Goal: Task Accomplishment & Management: Use online tool/utility

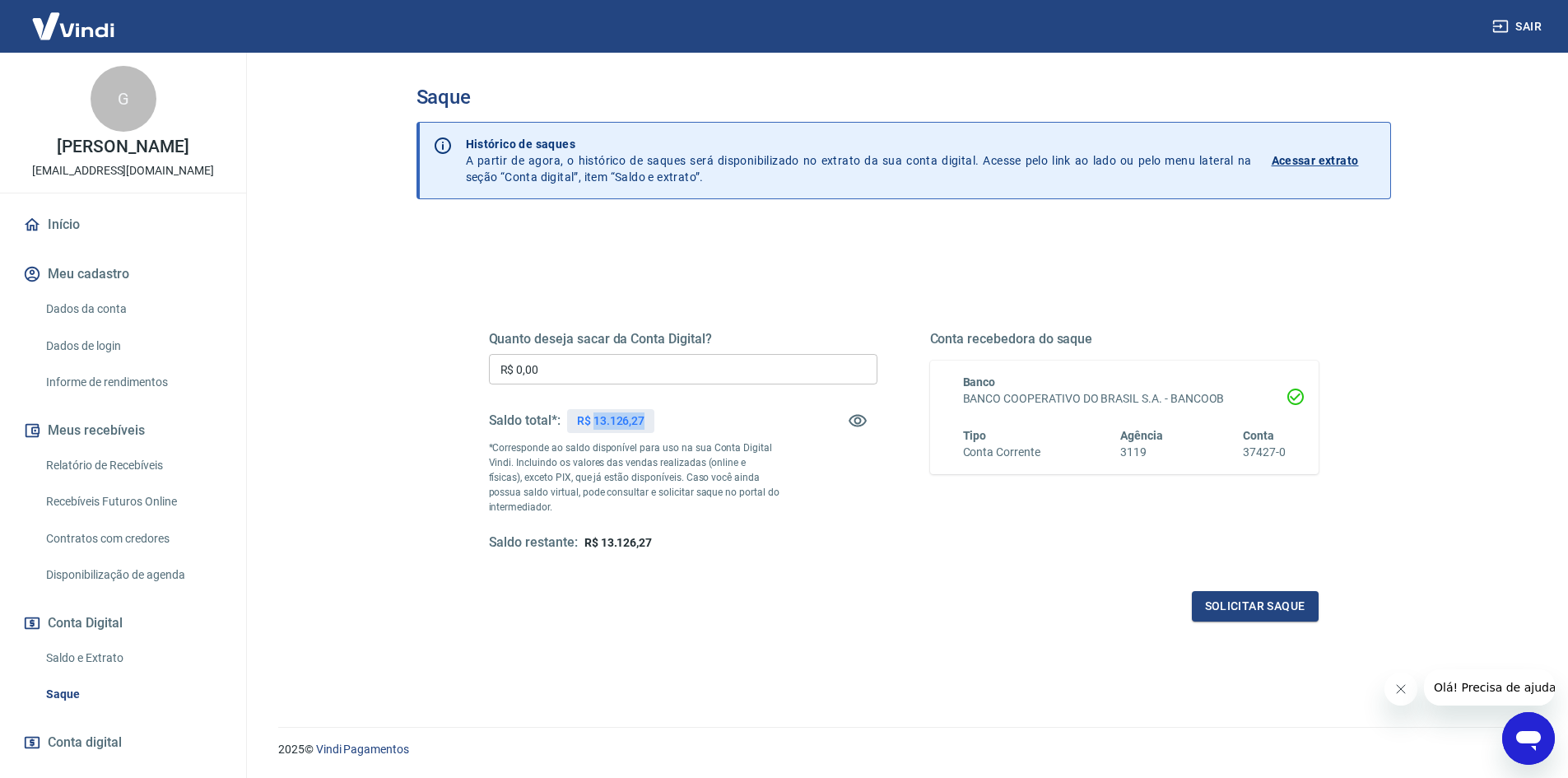
drag, startPoint x: 593, startPoint y: 418, endPoint x: 660, endPoint y: 413, distance: 67.2
click at [660, 413] on div "Saldo total*: R$ 13.126,27" at bounding box center [683, 421] width 388 height 40
copy p "13.126,27"
click at [530, 372] on input "R$ 0,00" at bounding box center [683, 368] width 388 height 30
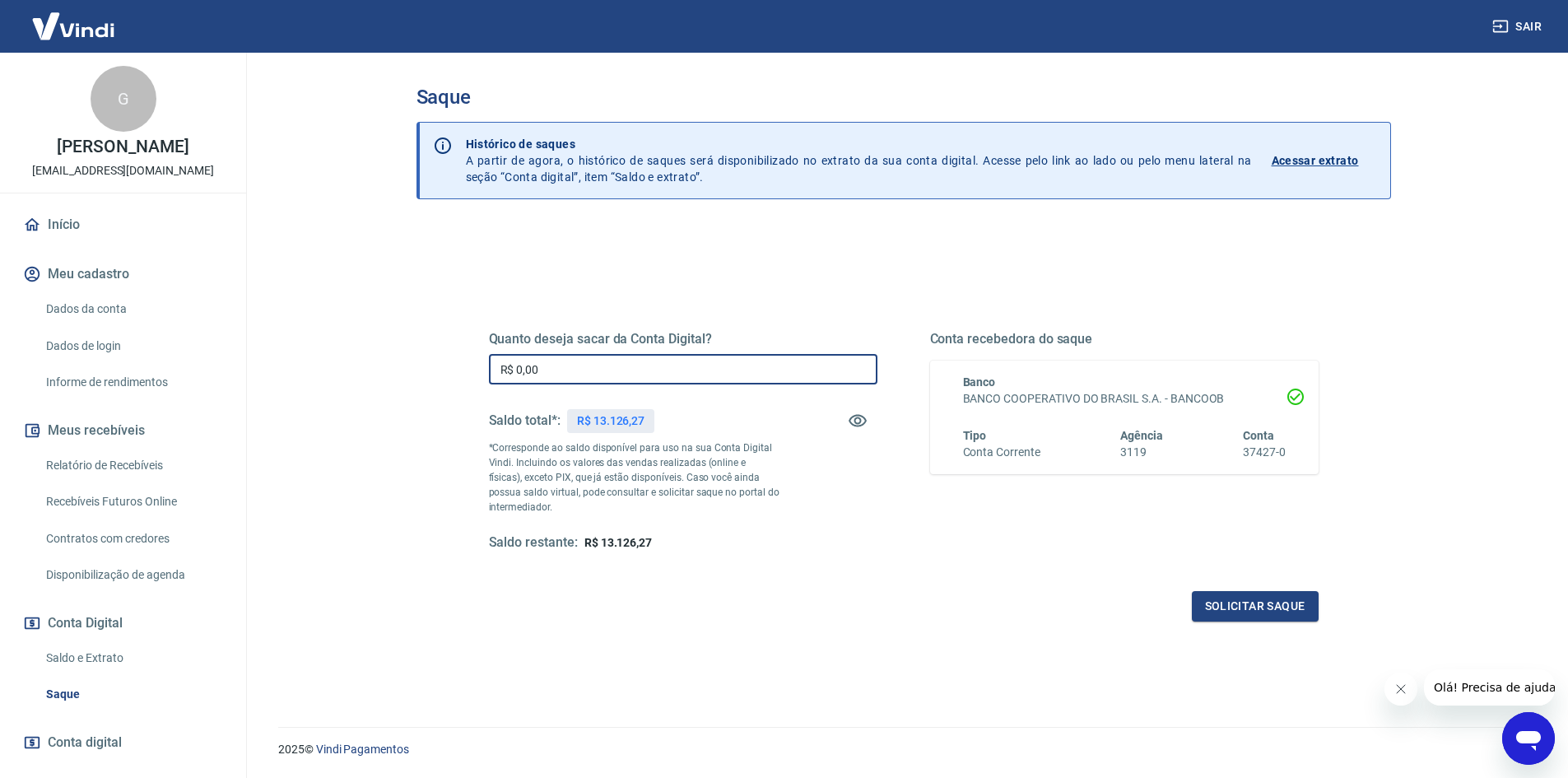
paste input "13.126,27"
type input "R$ 13.126,27"
click at [786, 496] on div "Quanto deseja sacar da Conta Digital? R$ 13.126,27 ​ Saldo total*: R$ 13.126,27…" at bounding box center [683, 441] width 388 height 221
click at [1240, 604] on button "Solicitar saque" at bounding box center [1255, 606] width 126 height 30
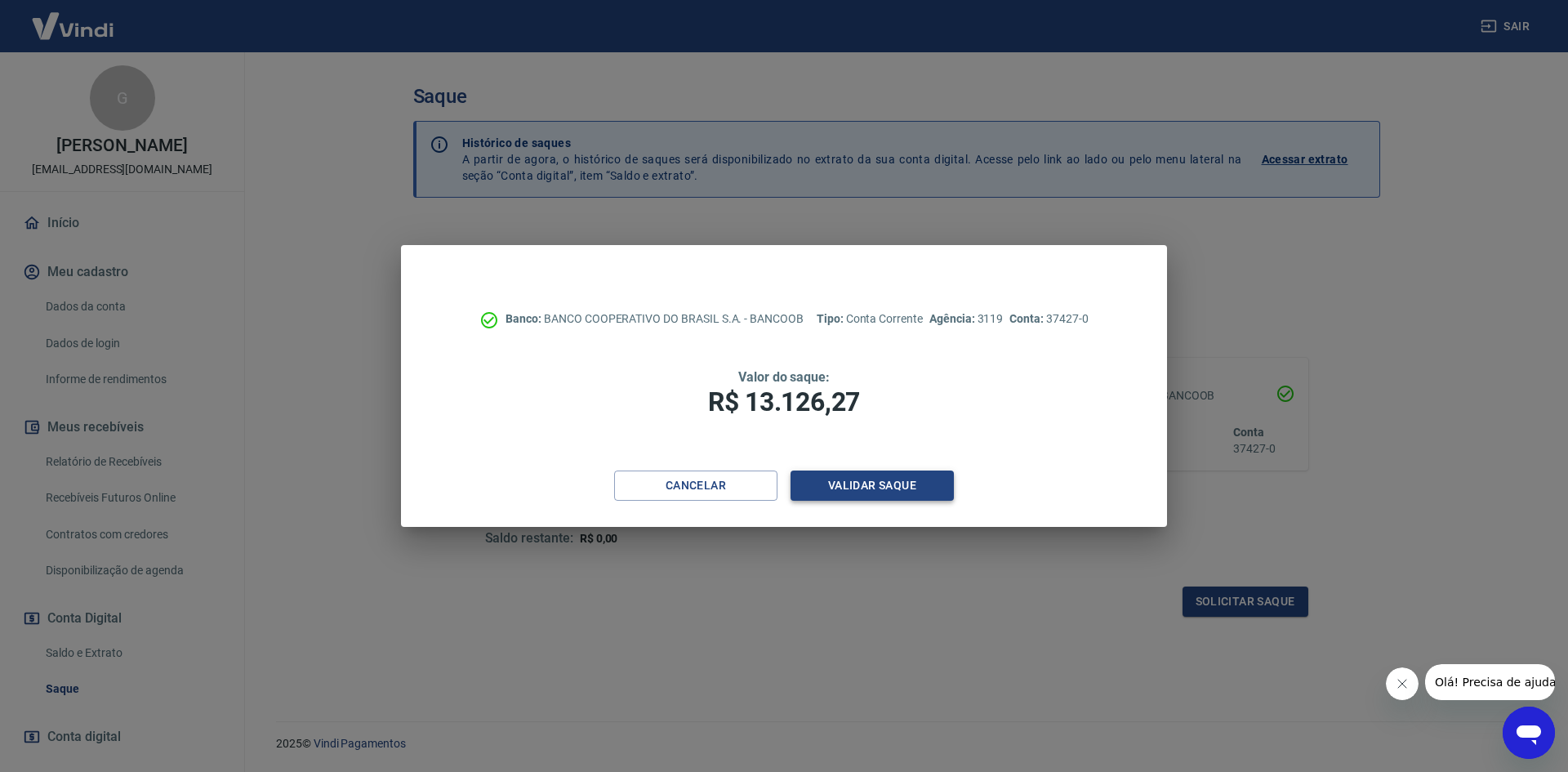
click at [893, 489] on button "Validar saque" at bounding box center [873, 485] width 163 height 30
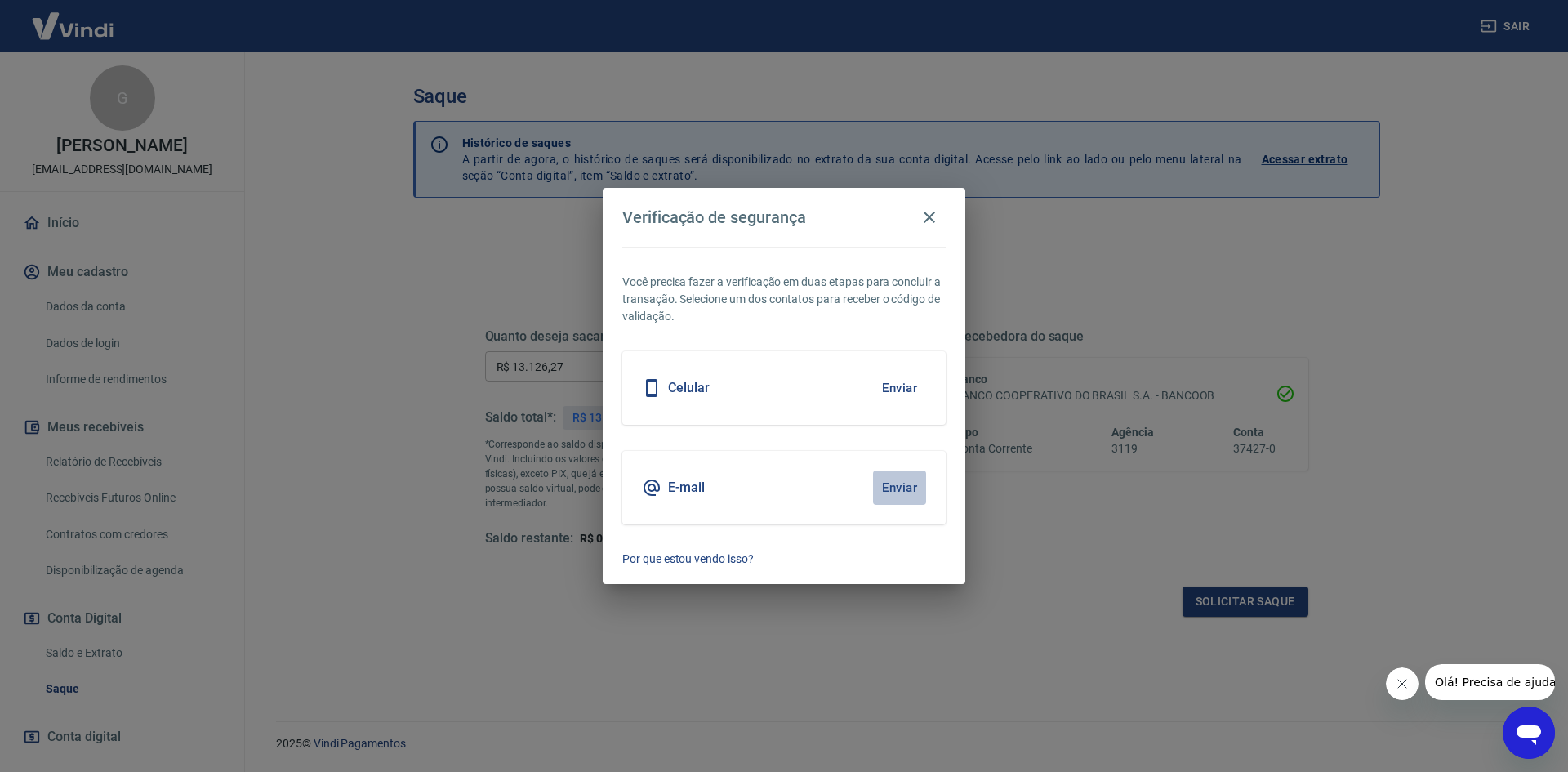
click at [896, 494] on button "Enviar" at bounding box center [900, 487] width 53 height 34
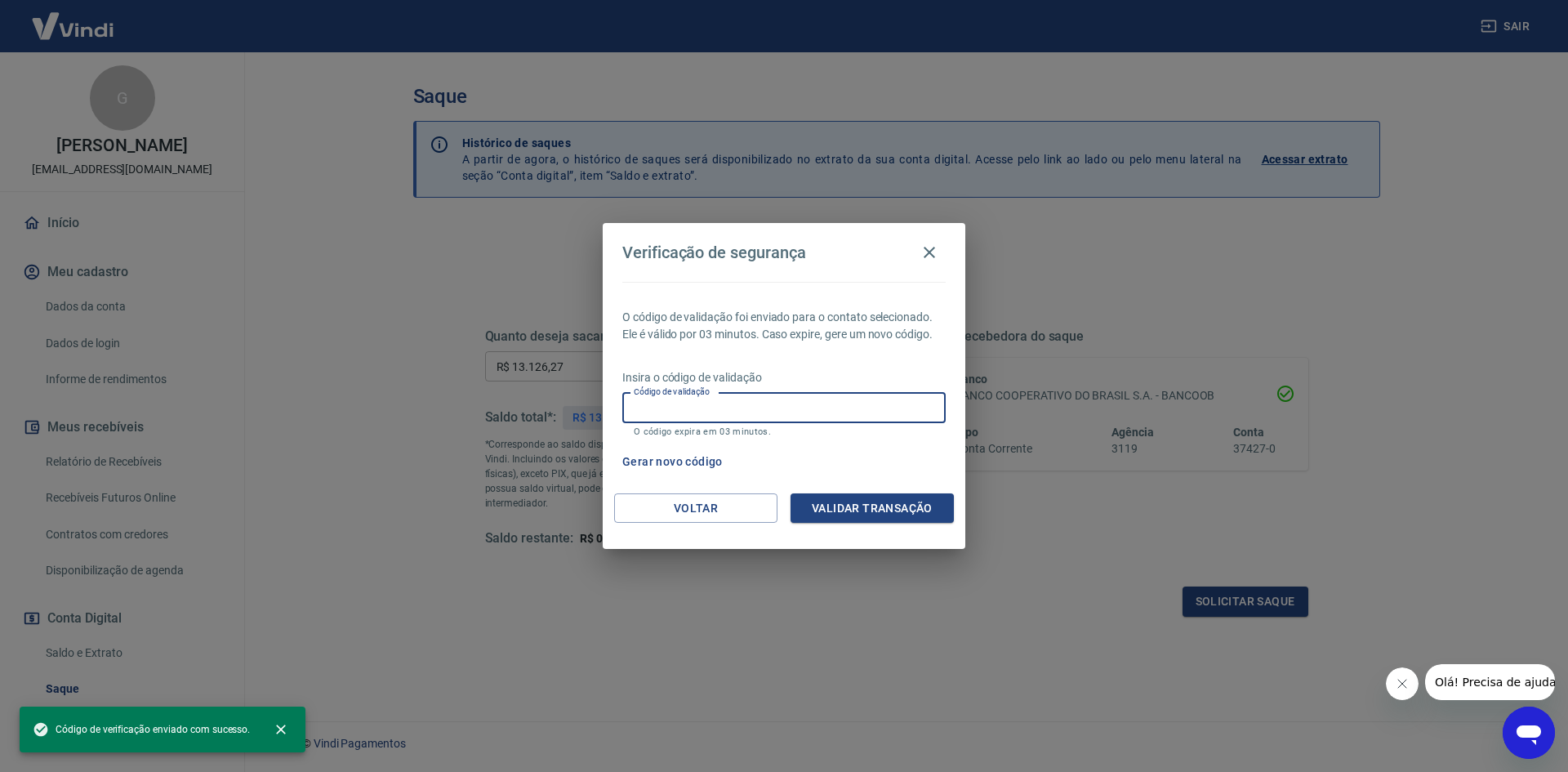
click at [738, 400] on input "Código de validação" at bounding box center [784, 407] width 323 height 30
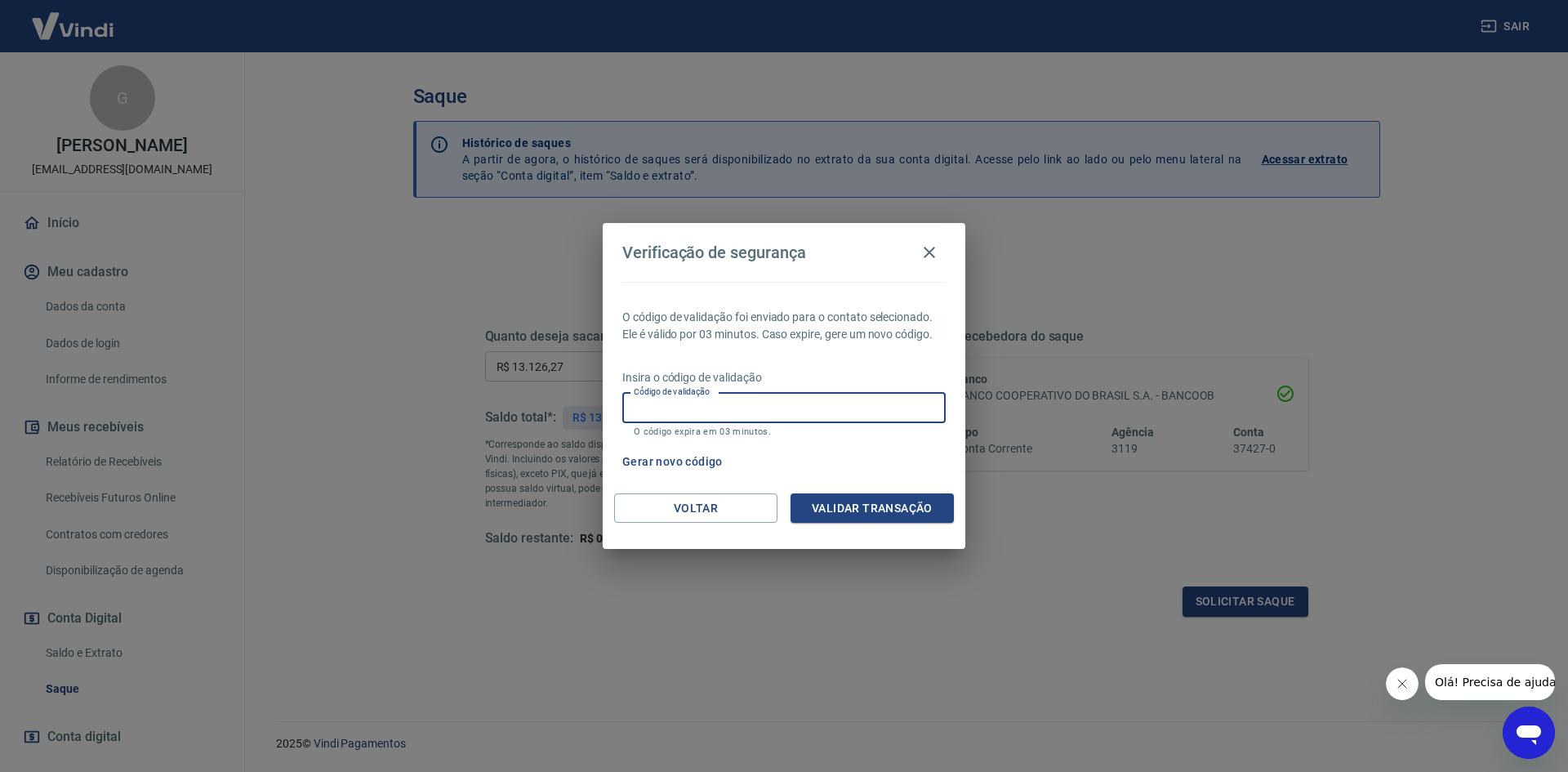
paste input "526047"
type input "526047"
click at [868, 511] on button "Validar transação" at bounding box center [873, 508] width 163 height 30
